Goal: Task Accomplishment & Management: Use online tool/utility

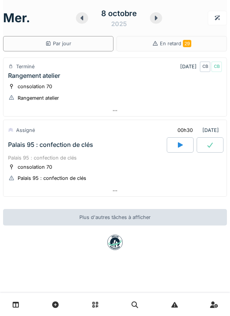
click at [130, 159] on div "Palais 95 : confection de clés" at bounding box center [115, 157] width 214 height 7
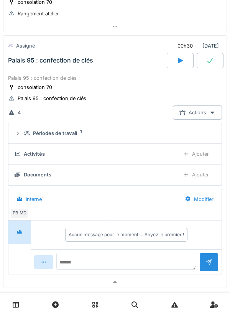
scroll to position [89, 0]
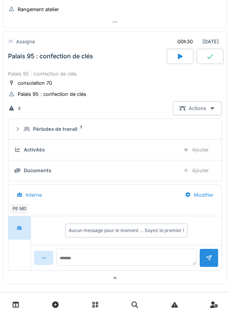
click at [195, 151] on div "Ajouter" at bounding box center [195, 150] width 39 height 14
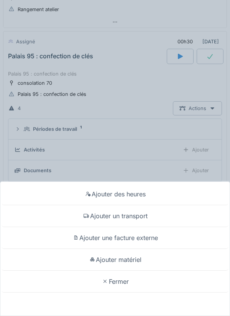
click at [151, 198] on div "Ajouter des heures" at bounding box center [115, 194] width 226 height 22
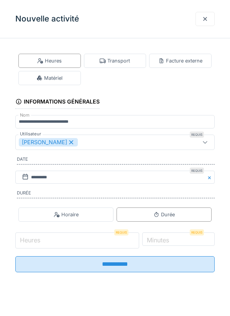
click at [101, 241] on input "Heures" at bounding box center [77, 240] width 124 height 16
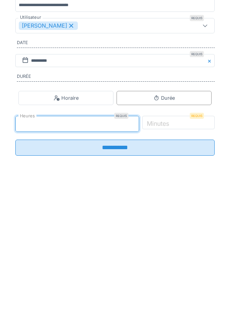
type input "*"
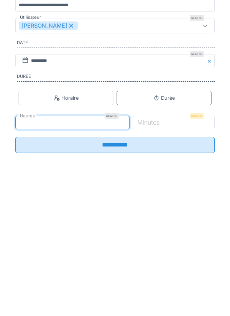
click at [161, 242] on label "Minutes" at bounding box center [148, 238] width 25 height 9
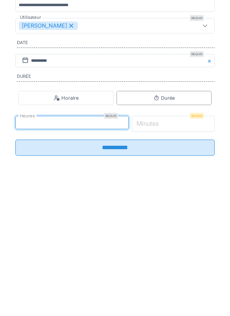
click at [177, 242] on input "*" at bounding box center [173, 240] width 83 height 16
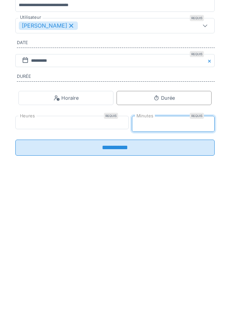
type input "**"
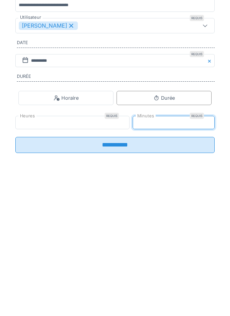
click at [167, 266] on input "**********" at bounding box center [114, 261] width 199 height 16
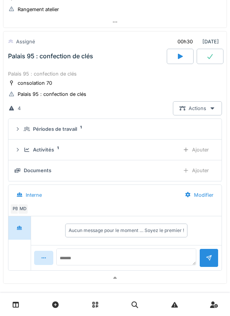
click at [201, 151] on div "Ajouter" at bounding box center [195, 150] width 39 height 14
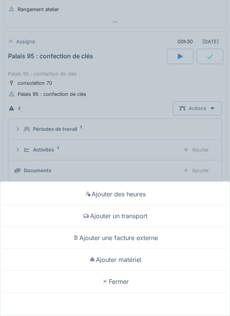
click at [146, 259] on div "Ajouter matériel" at bounding box center [115, 260] width 226 height 22
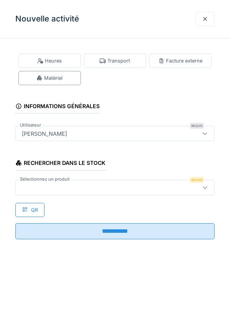
click at [124, 184] on div at bounding box center [102, 187] width 167 height 8
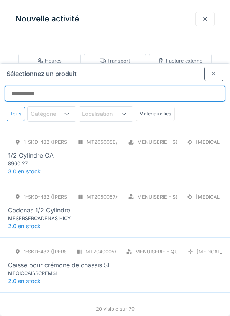
click at [129, 85] on input "Sélectionnez un produit" at bounding box center [115, 93] width 220 height 16
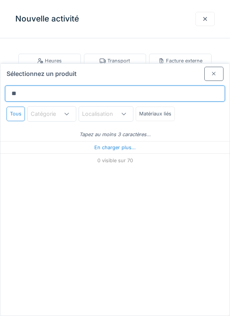
type input "***"
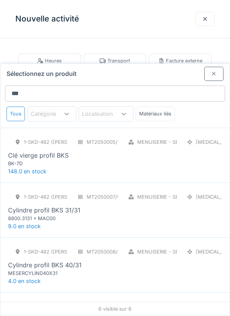
click at [120, 135] on div "1-SKD-482 (PAUL) MT2050005/999/007 Menuiserie - Serrurerie PCE Clé vierge profi…" at bounding box center [115, 151] width 214 height 32
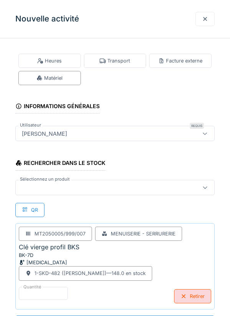
scroll to position [0, 0]
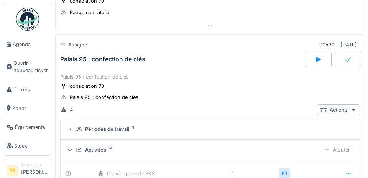
scroll to position [92, 0]
